Goal: Task Accomplishment & Management: Manage account settings

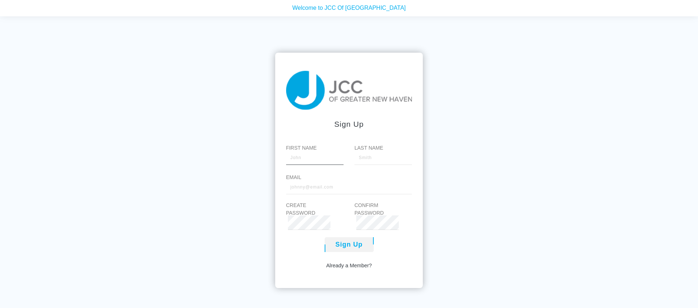
click at [304, 158] on input "First Name" at bounding box center [314, 157] width 57 height 15
type input "Olga"
click at [376, 156] on input "Last Name" at bounding box center [382, 157] width 57 height 15
type input "Fryz"
click at [310, 187] on input "Email" at bounding box center [349, 187] width 126 height 15
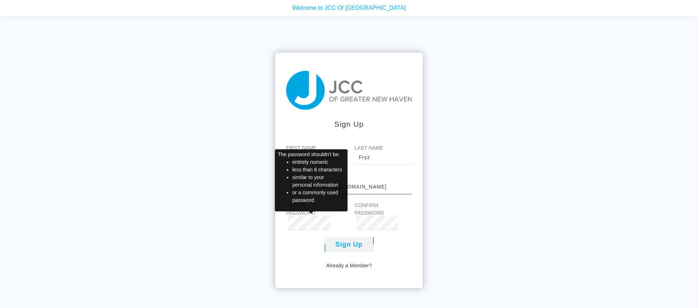
type input "[EMAIL_ADDRESS][DOMAIN_NAME]"
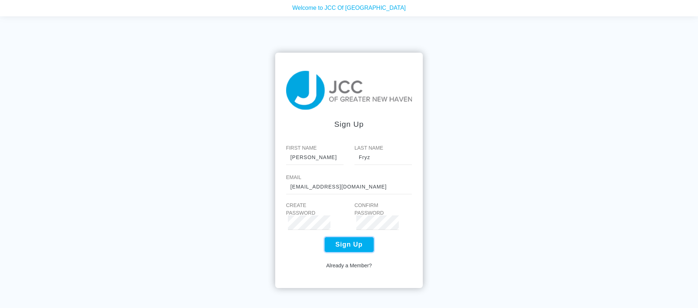
click at [344, 245] on button "Sign Up" at bounding box center [348, 244] width 49 height 15
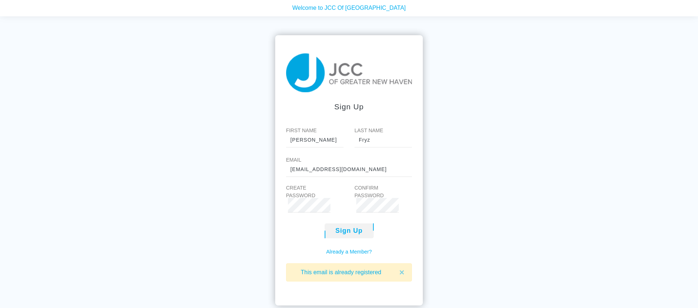
click at [359, 249] on link "Already a Member?" at bounding box center [349, 252] width 46 height 8
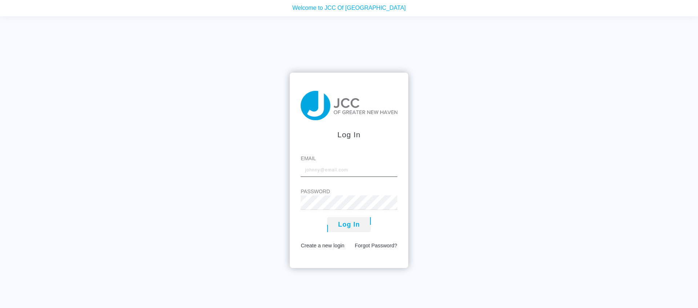
click at [314, 168] on input "Email" at bounding box center [349, 169] width 96 height 15
type input "[EMAIL_ADDRESS][DOMAIN_NAME]"
click at [360, 227] on button "Log In" at bounding box center [349, 224] width 44 height 15
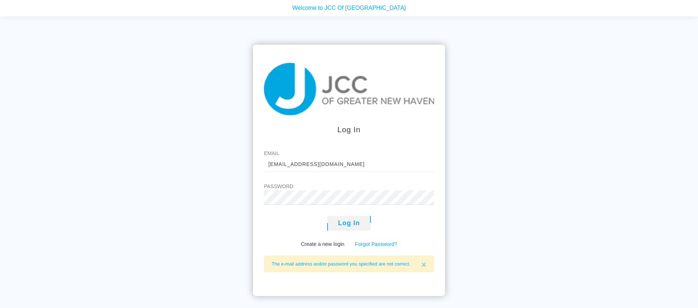
click at [387, 244] on link "Forgot Password?" at bounding box center [376, 244] width 43 height 6
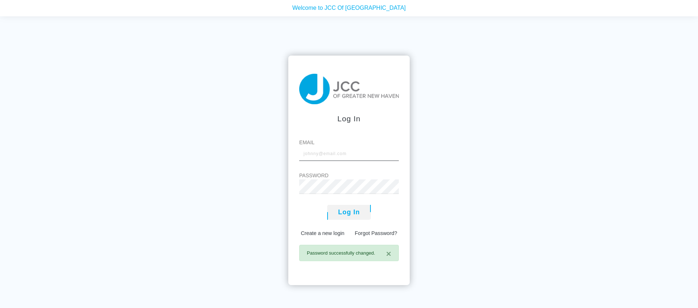
click at [315, 151] on input "Email" at bounding box center [349, 153] width 100 height 15
type input "[EMAIL_ADDRESS][DOMAIN_NAME]"
click at [287, 186] on div "Log In Email [EMAIL_ADDRESS][DOMAIN_NAME] Password Log In Create a new login Fo…" at bounding box center [349, 171] width 132 height 230
click at [348, 214] on button "Log In" at bounding box center [349, 212] width 44 height 15
